Goal: Task Accomplishment & Management: Complete application form

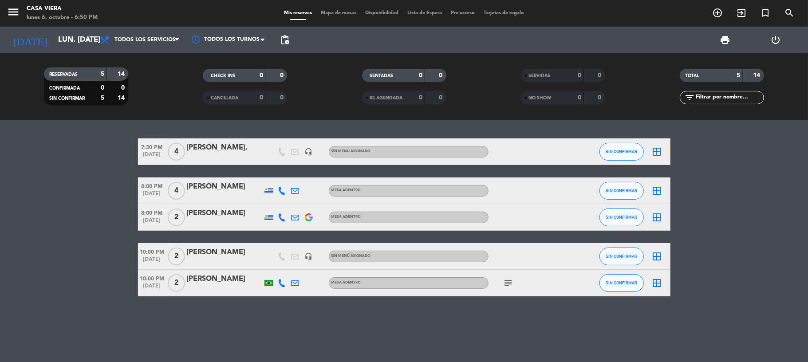
click at [508, 284] on icon "subject" at bounding box center [508, 283] width 11 height 11
click at [281, 281] on icon at bounding box center [282, 283] width 8 height 8
click at [98, 255] on bookings-row "7:30 PM [DATE] 4 [PERSON_NAME], headset_mic Sin menú asignado SIN CONFIRMAR bor…" at bounding box center [404, 217] width 808 height 158
click at [507, 282] on icon "subject" at bounding box center [508, 283] width 11 height 11
click at [39, 242] on bookings-row "7:30 PM [DATE] 4 [PERSON_NAME], headset_mic Sin menú asignado SIN CONFIRMAR bor…" at bounding box center [404, 217] width 808 height 158
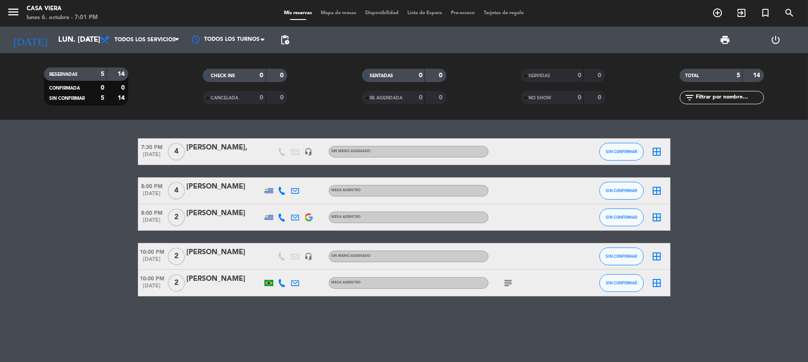
click at [507, 285] on icon "subject" at bounding box center [508, 283] width 11 height 11
click at [719, 16] on icon "add_circle_outline" at bounding box center [717, 13] width 11 height 11
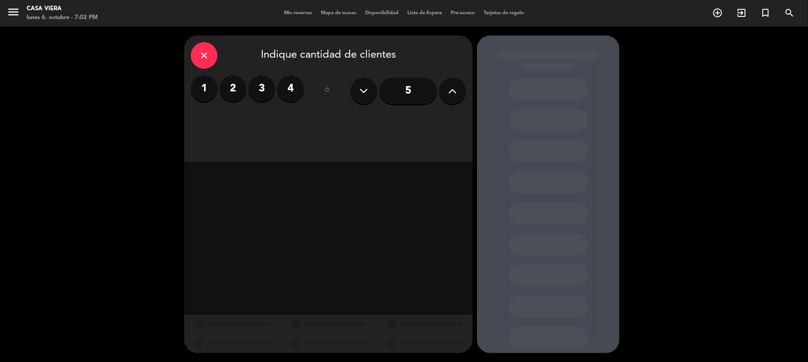
drag, startPoint x: 233, startPoint y: 89, endPoint x: 238, endPoint y: 89, distance: 4.5
click at [236, 89] on label "2" at bounding box center [233, 88] width 27 height 27
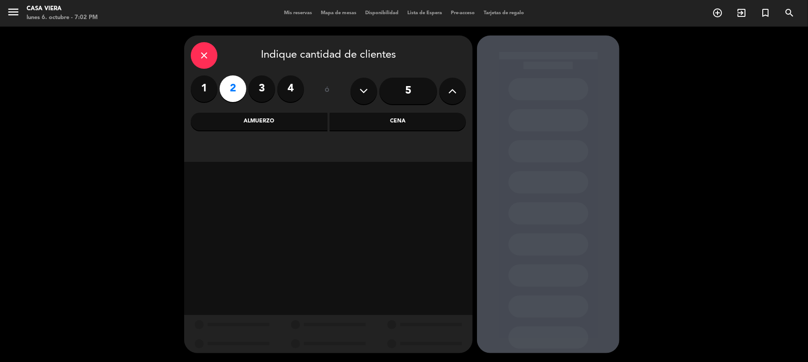
click at [394, 124] on div "Cena" at bounding box center [398, 122] width 137 height 18
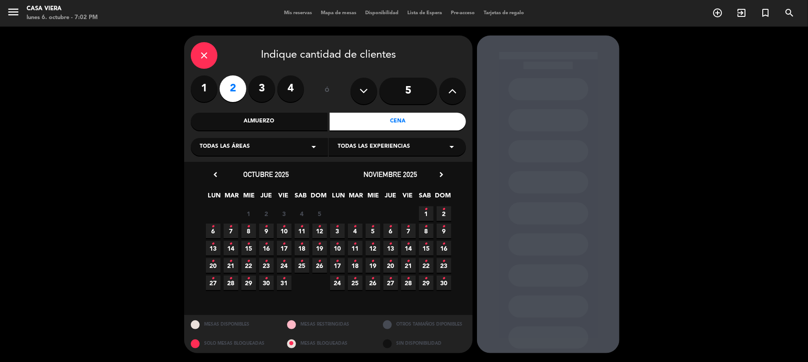
click at [212, 229] on icon "•" at bounding box center [213, 227] width 3 height 14
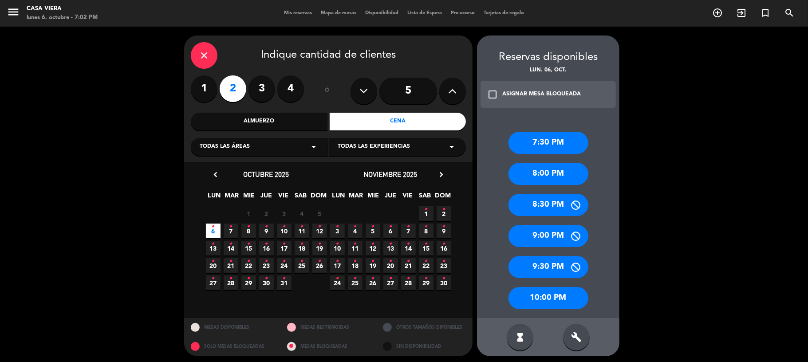
click at [549, 173] on div "8:00 PM" at bounding box center [548, 174] width 80 height 22
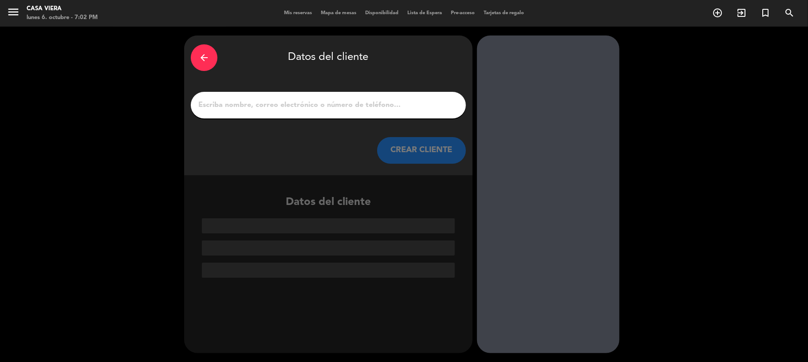
click at [272, 102] on input "1" at bounding box center [328, 105] width 262 height 12
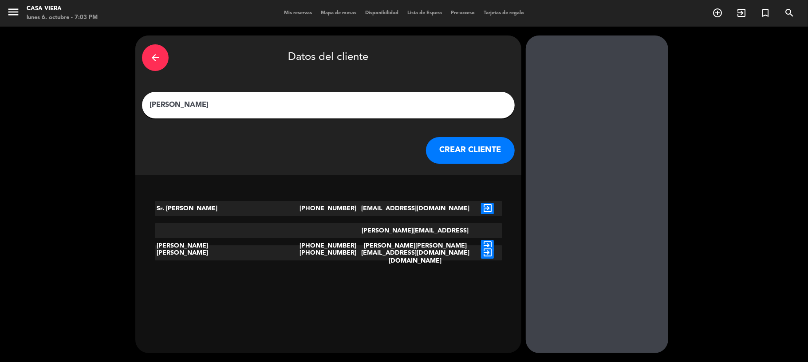
type input "[PERSON_NAME]"
click at [426, 148] on button "CREAR CLIENTE" at bounding box center [470, 150] width 89 height 27
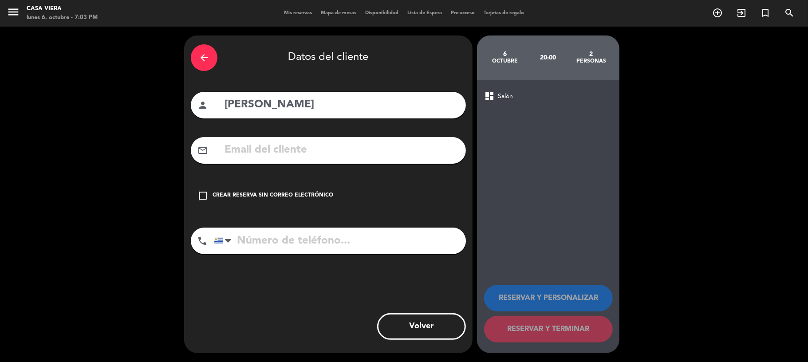
click at [199, 196] on icon "check_box_outline_blank" at bounding box center [202, 195] width 11 height 11
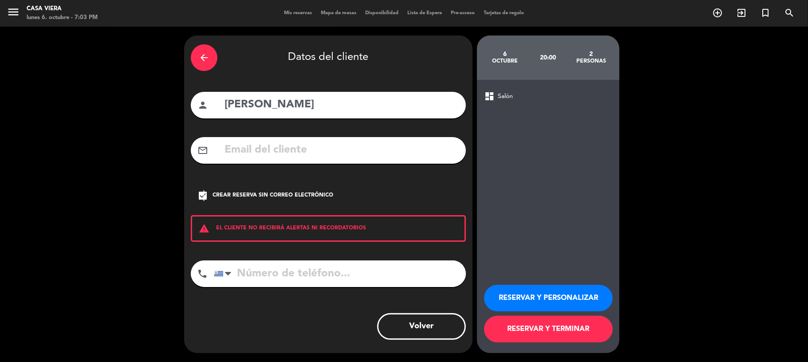
click at [540, 330] on button "RESERVAR Y TERMINAR" at bounding box center [548, 329] width 129 height 27
